Goal: Task Accomplishment & Management: Manage account settings

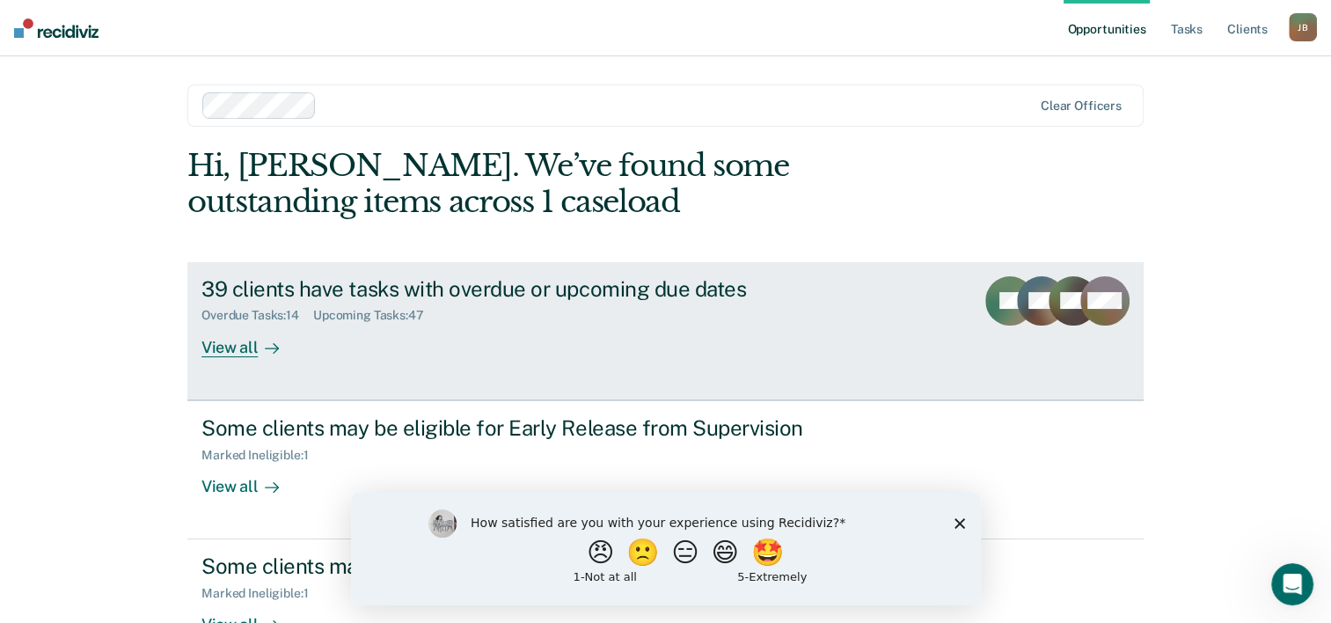
click at [258, 348] on div at bounding box center [268, 347] width 21 height 20
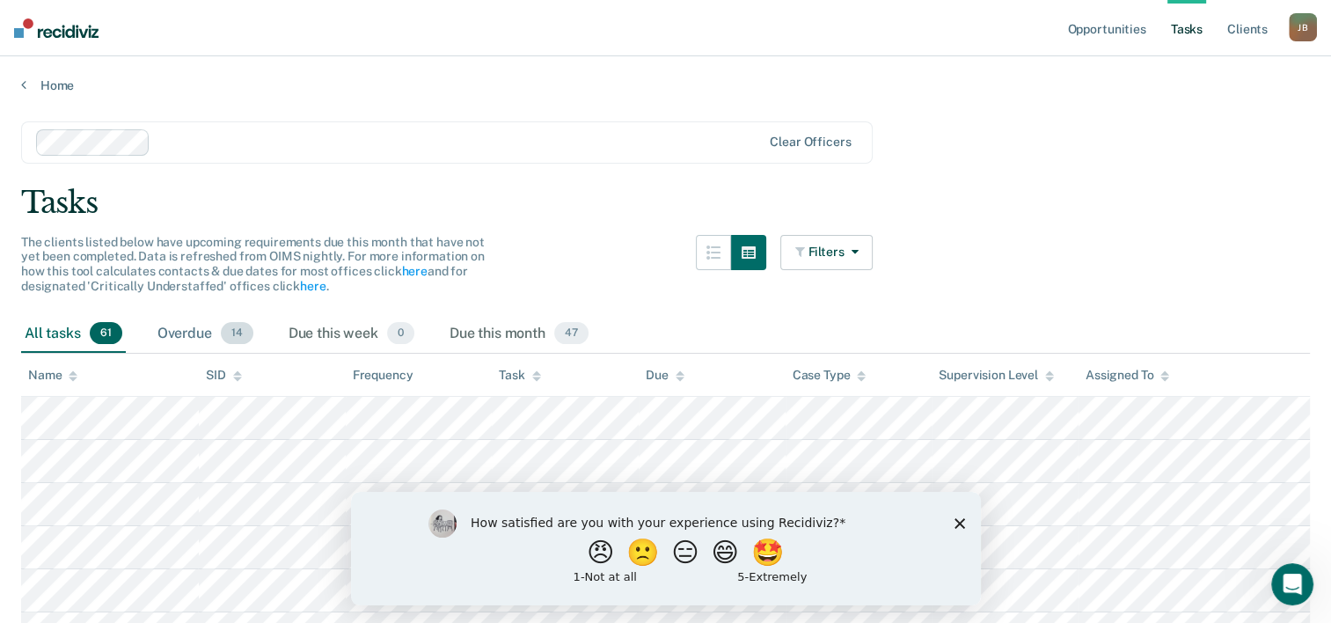
click at [187, 338] on div "Overdue 14" at bounding box center [205, 334] width 103 height 39
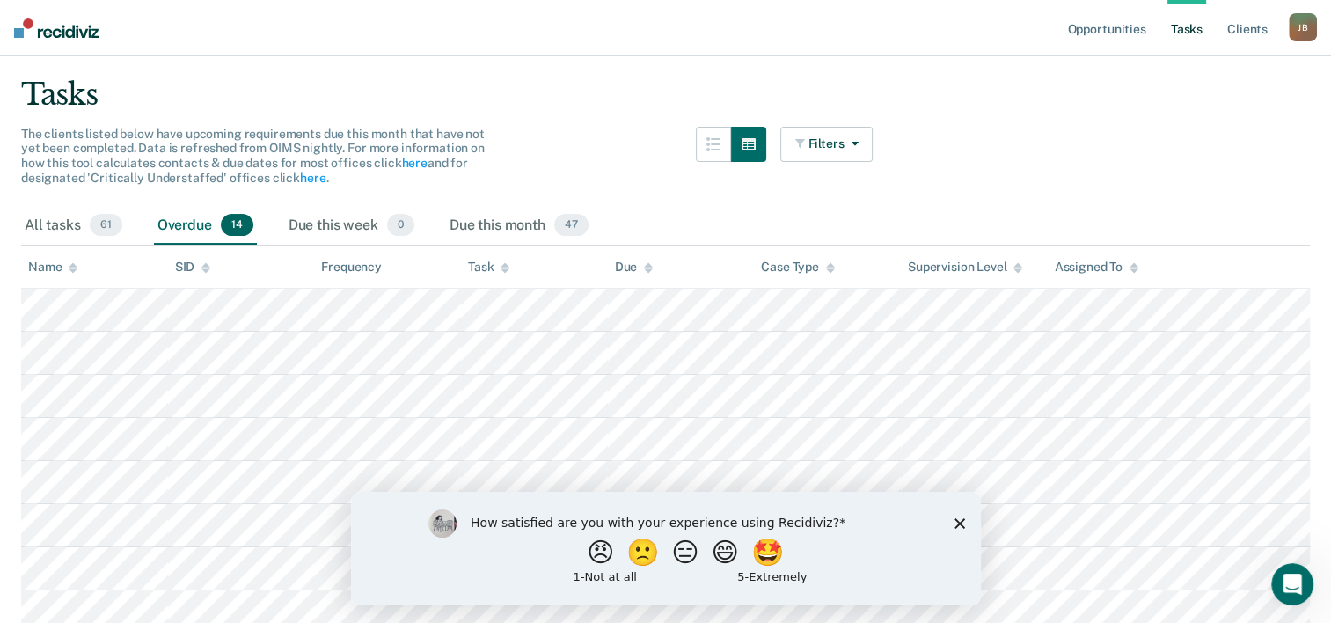
scroll to position [106, 0]
click at [475, 232] on div "Due this month 47" at bounding box center [519, 228] width 146 height 39
